Goal: Information Seeking & Learning: Find specific page/section

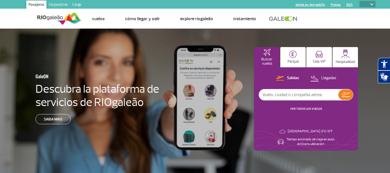
select select
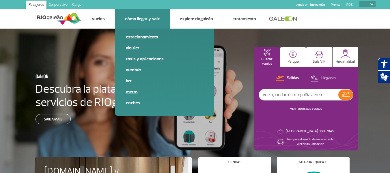
click at [134, 92] on link "Metro" at bounding box center [164, 92] width 77 height 6
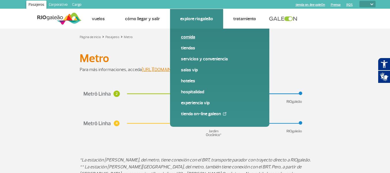
click at [189, 36] on link "Comida" at bounding box center [219, 37] width 77 height 6
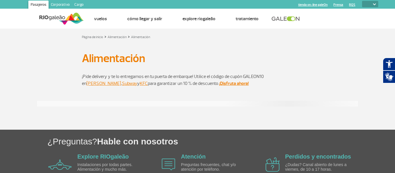
select select
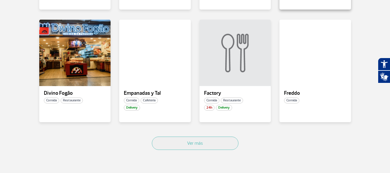
scroll to position [347, 0]
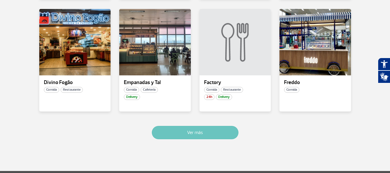
click at [204, 137] on button "Ver más" at bounding box center [195, 132] width 87 height 13
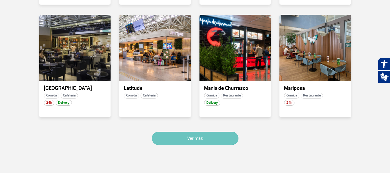
click at [203, 134] on button "Ver más" at bounding box center [195, 138] width 87 height 13
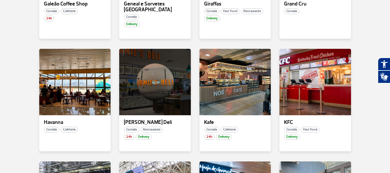
scroll to position [537, 0]
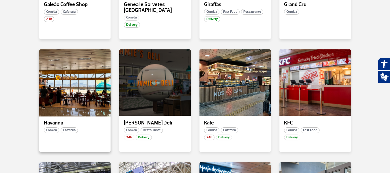
click at [60, 78] on div at bounding box center [74, 83] width 73 height 68
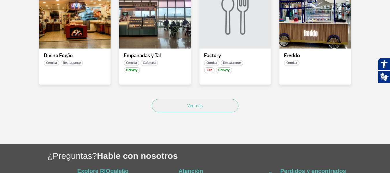
scroll to position [381, 0]
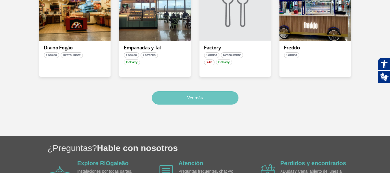
click at [189, 95] on button "Ver más" at bounding box center [195, 97] width 87 height 13
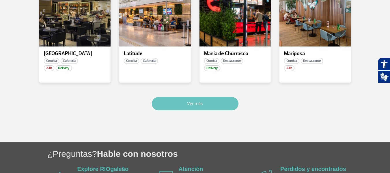
click at [189, 97] on button "Ver más" at bounding box center [195, 103] width 87 height 13
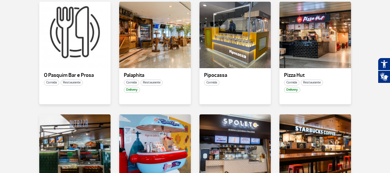
scroll to position [918, 0]
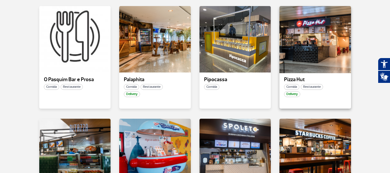
click at [306, 48] on div at bounding box center [315, 39] width 73 height 68
